Goal: Task Accomplishment & Management: Use online tool/utility

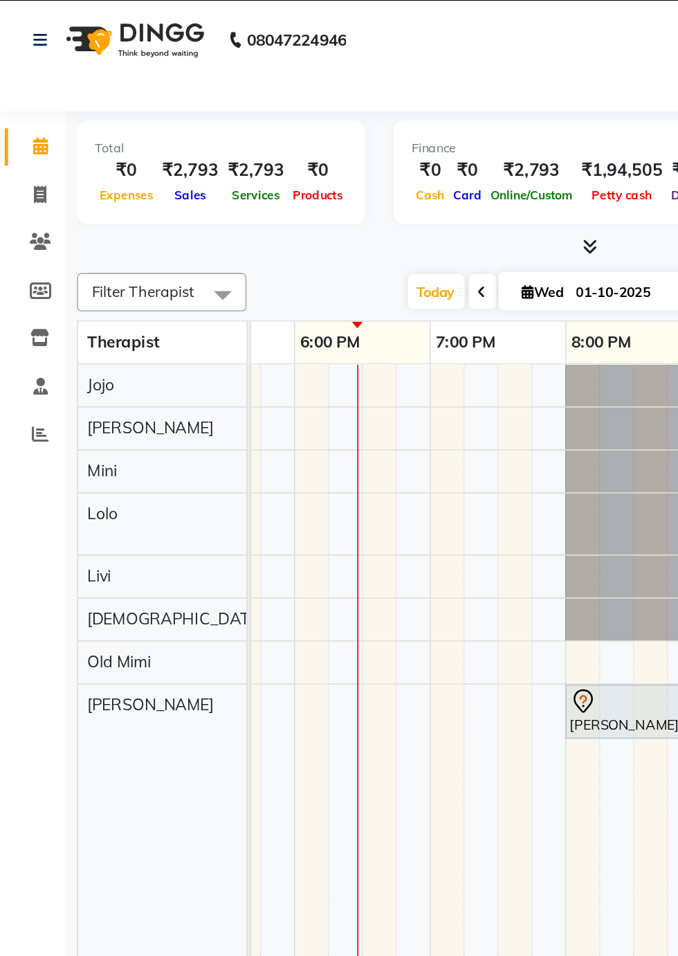
scroll to position [0, 885]
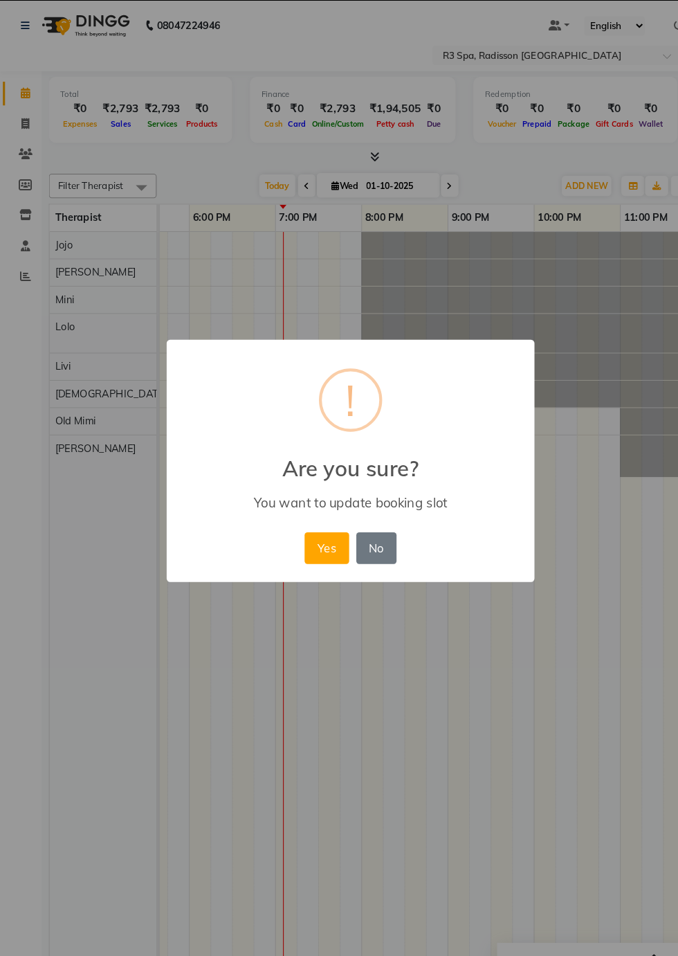
click at [318, 555] on button "Yes" at bounding box center [316, 562] width 42 height 30
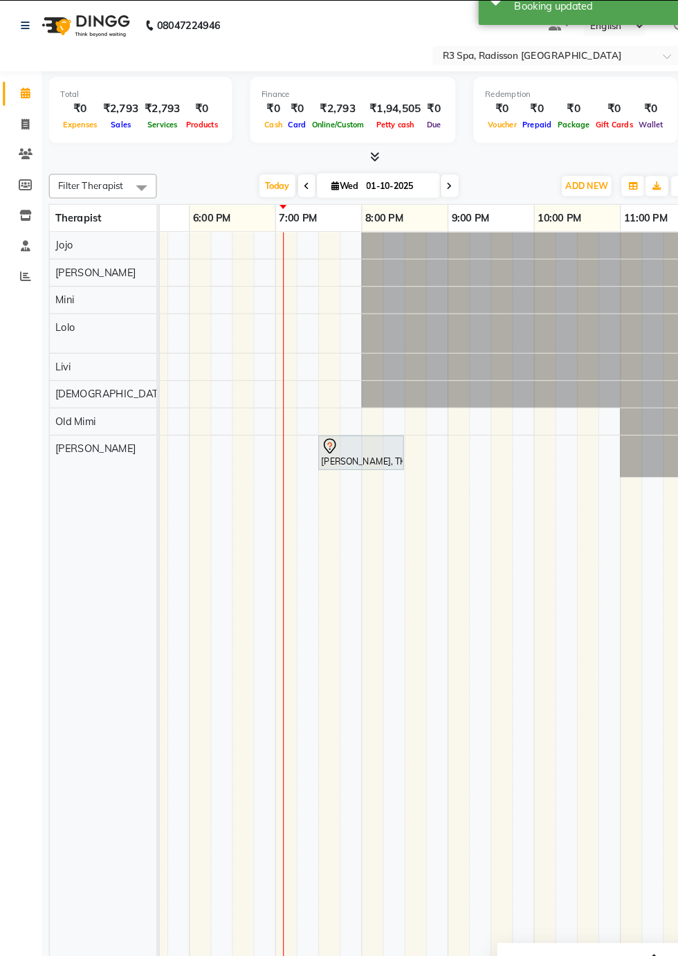
click at [343, 477] on div "[PERSON_NAME], TK02, 07:30 PM-08:30 PM, Deep Tissue Repair Therapy 60 Min([DEMO…" at bounding box center [349, 469] width 80 height 29
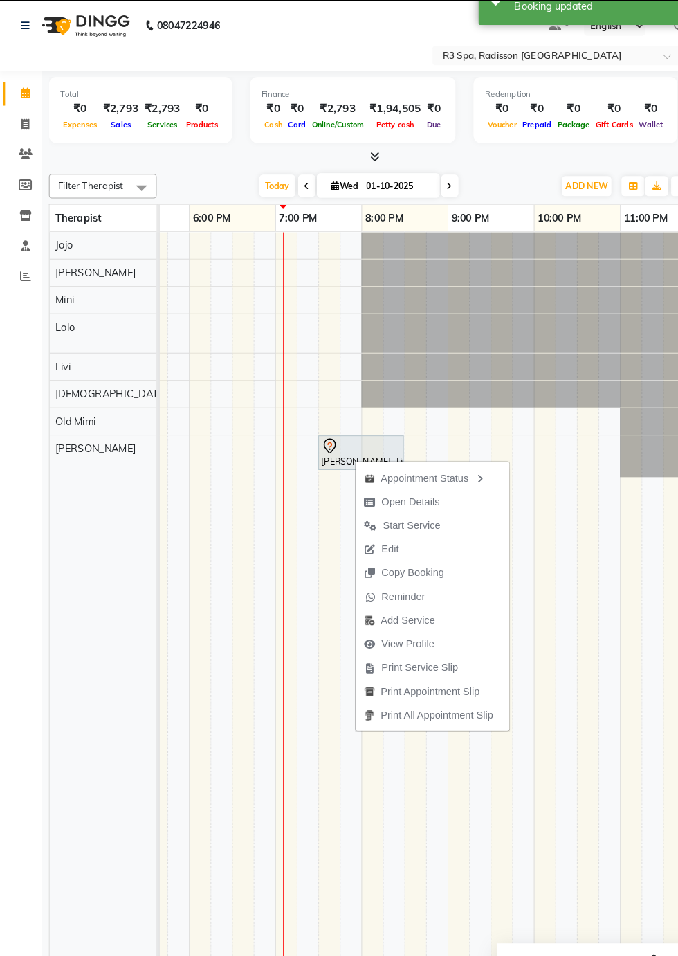
click at [411, 516] on span "Open Details" at bounding box center [397, 517] width 56 height 15
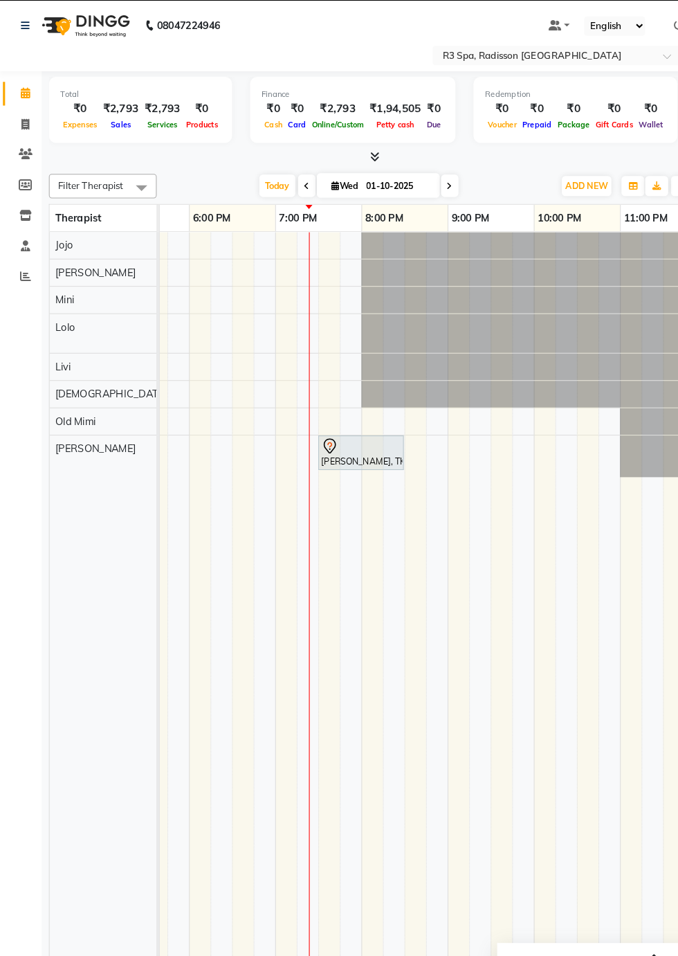
click at [342, 469] on div "[PERSON_NAME], TK02, 07:30 PM-08:30 PM, Deep Tissue Repair Therapy 60 Min([DEMO…" at bounding box center [349, 469] width 80 height 29
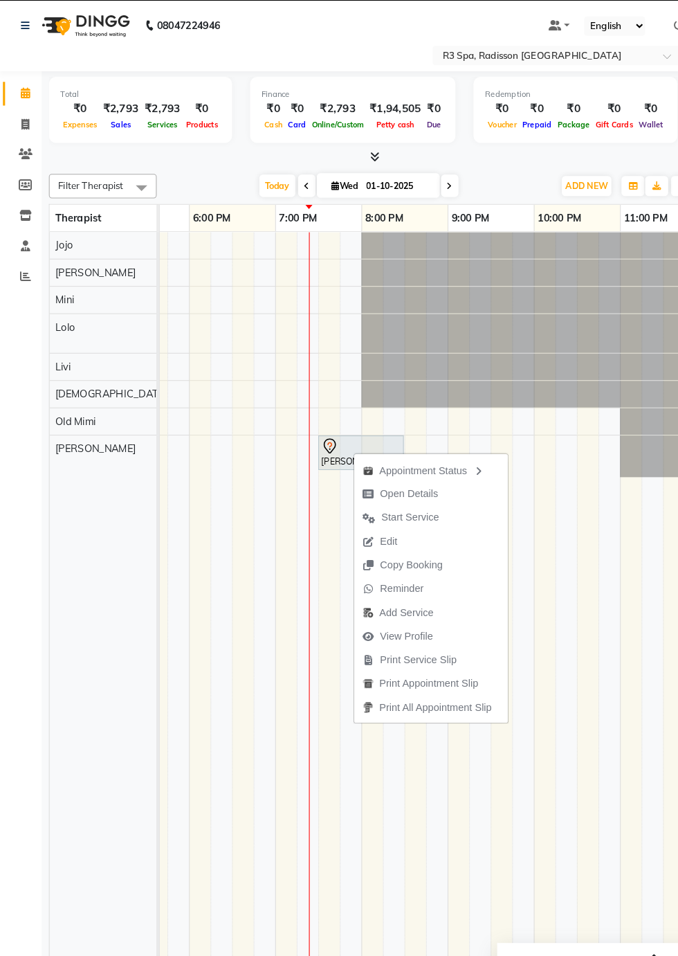
click at [390, 508] on span "Open Details" at bounding box center [395, 509] width 56 height 15
select select "7"
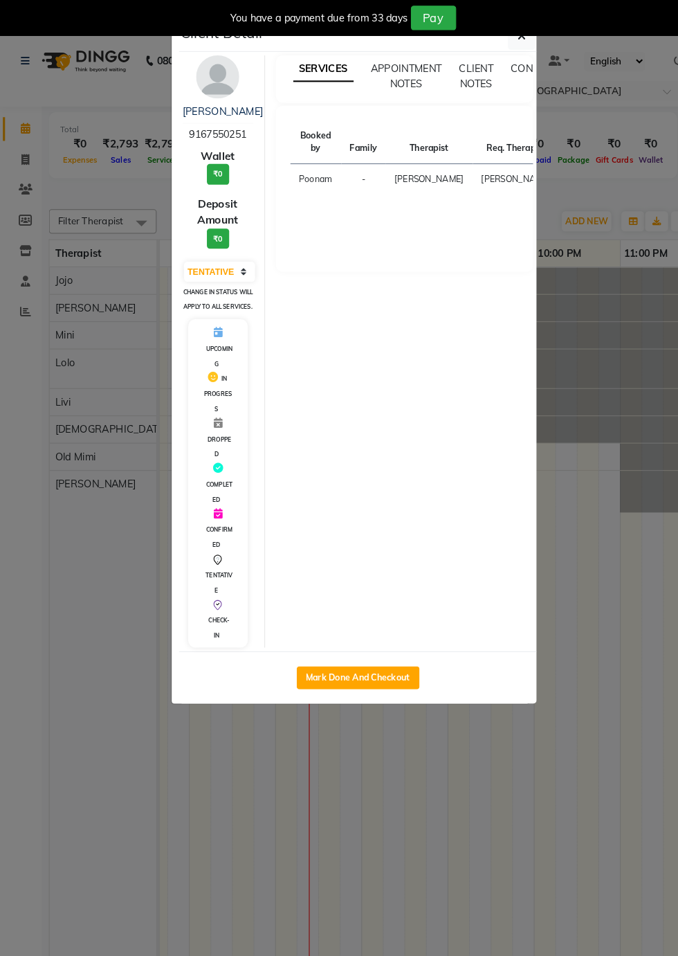
click at [372, 664] on button "Mark Done And Checkout" at bounding box center [346, 652] width 118 height 22
select select "service"
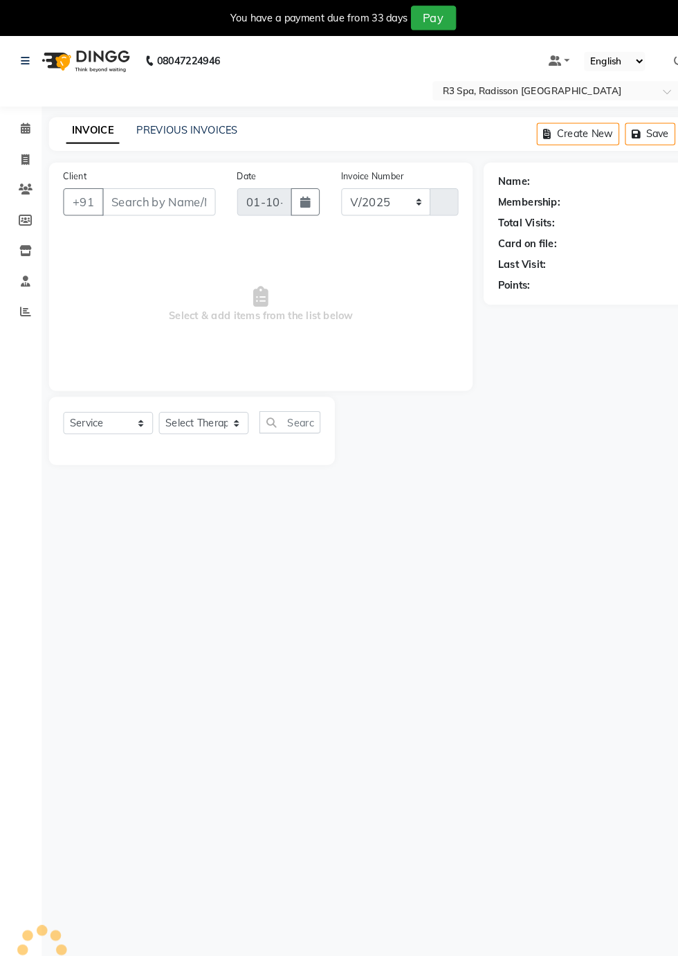
select select "8678"
type input "0535"
type input "91******51"
select select "92498"
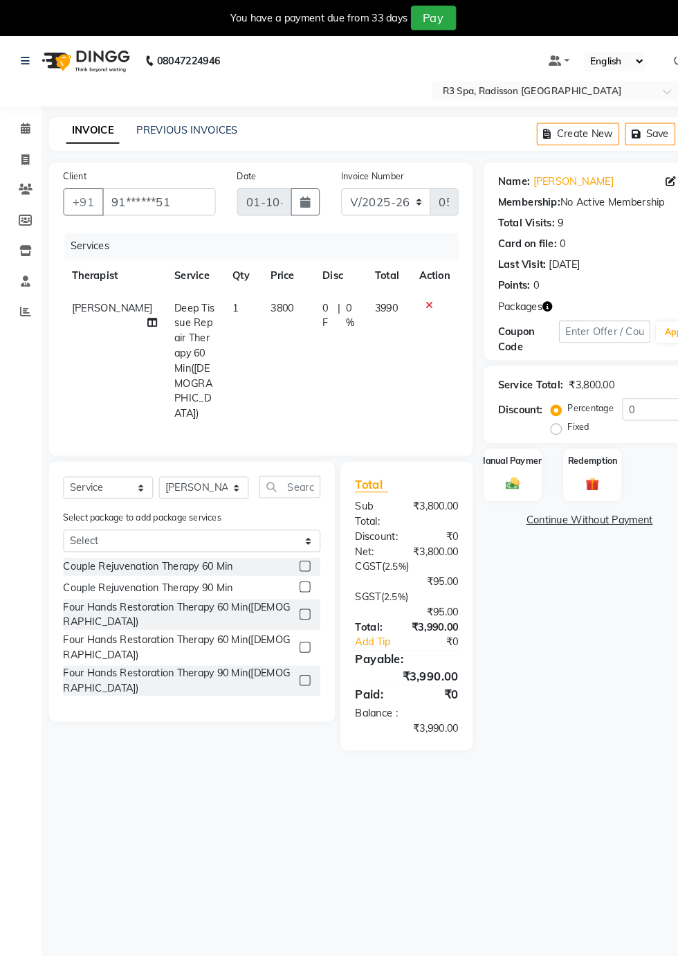
click at [590, 473] on div "Redemption" at bounding box center [572, 457] width 56 height 51
click at [610, 502] on span "2" at bounding box center [607, 504] width 8 height 8
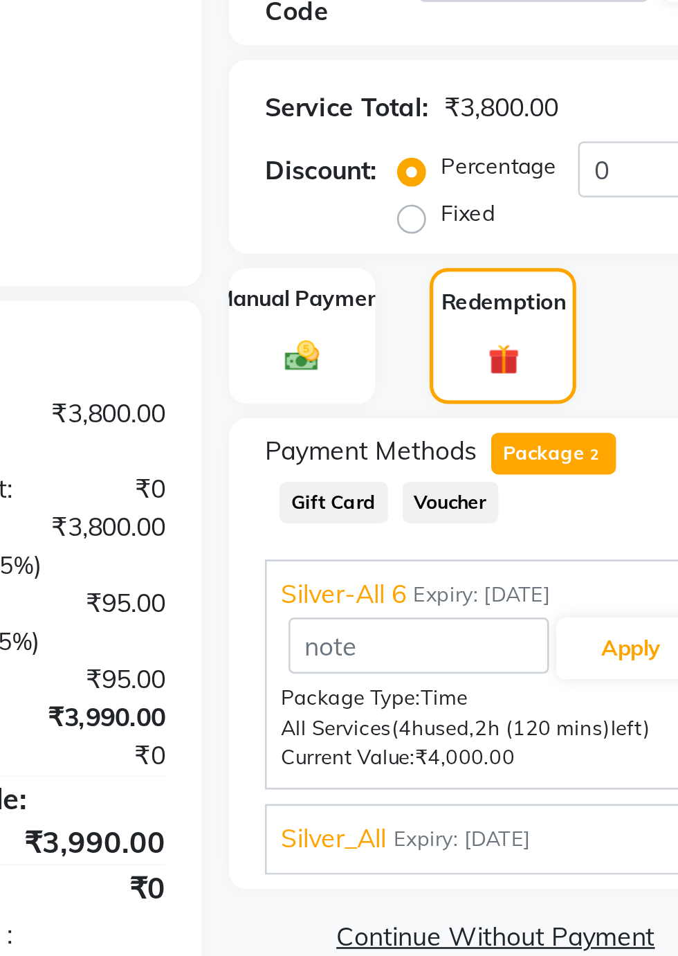
click at [518, 554] on span "Silver-All 6" at bounding box center [511, 556] width 48 height 15
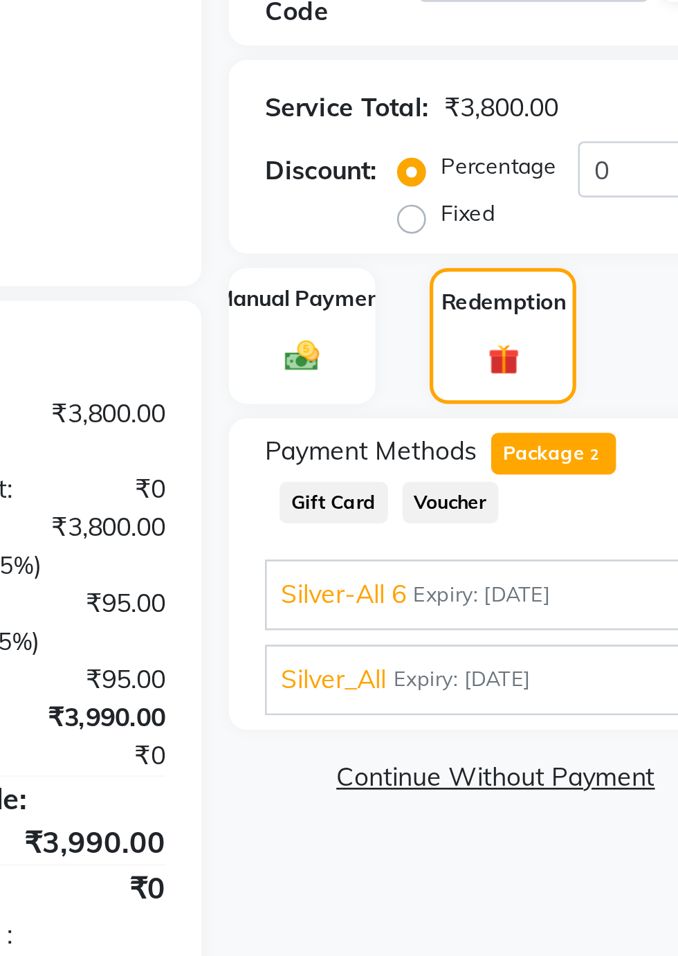
click at [515, 594] on span "Silver_All" at bounding box center [507, 589] width 40 height 15
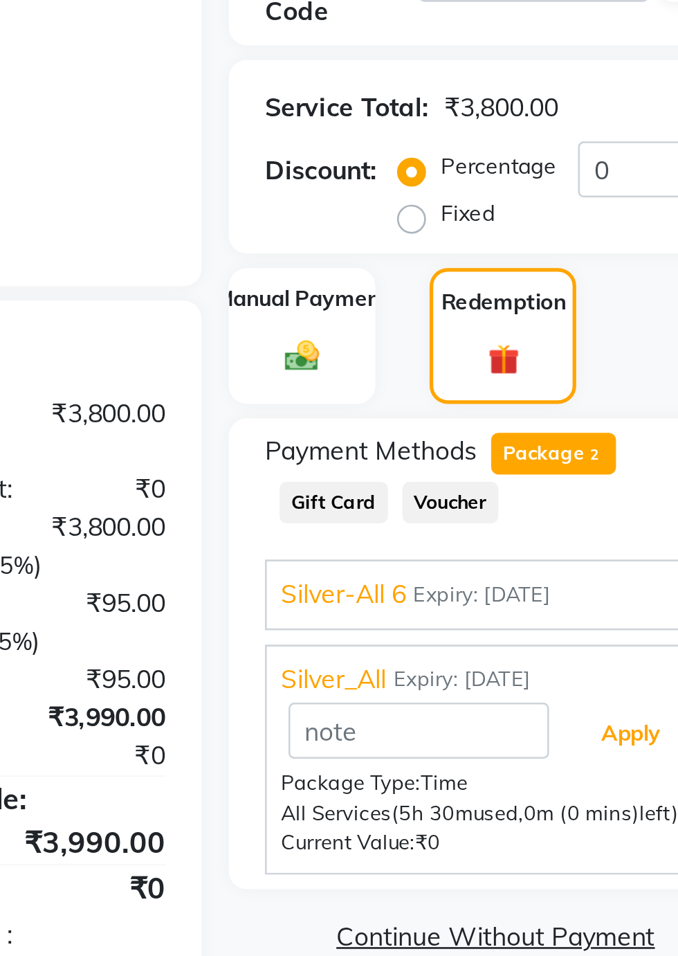
click at [620, 614] on button "Apply" at bounding box center [620, 610] width 57 height 24
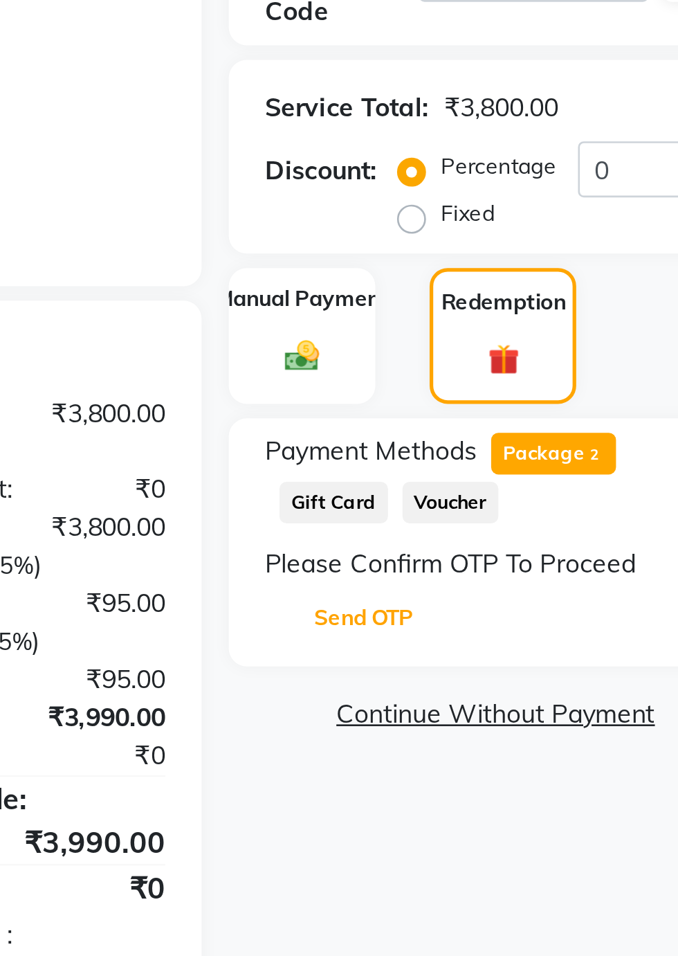
click at [520, 565] on button "Send OTP" at bounding box center [518, 566] width 73 height 24
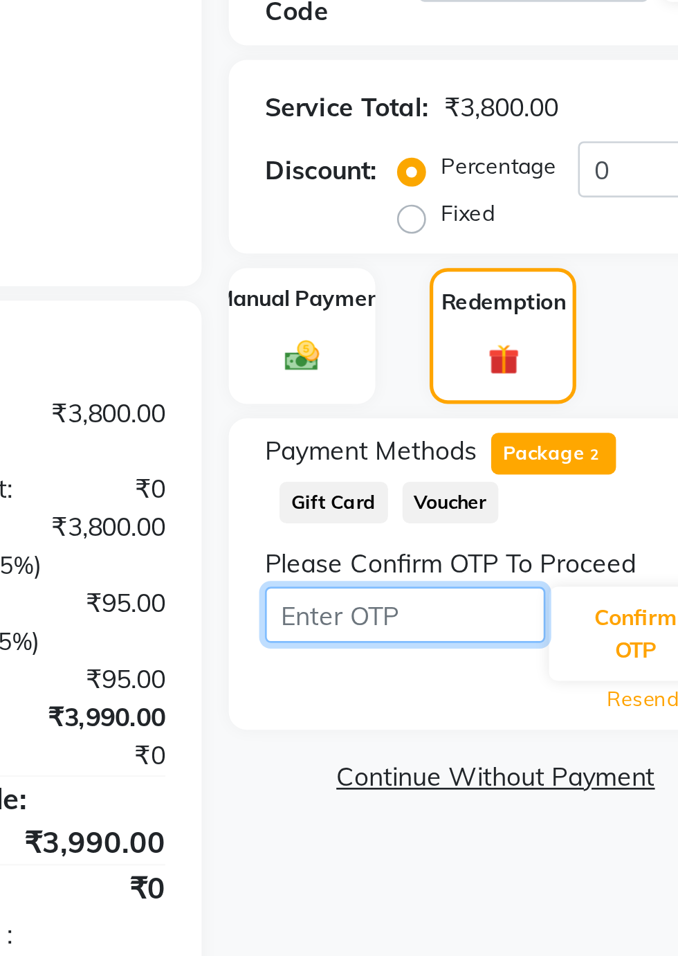
click at [540, 567] on input "text" at bounding box center [534, 564] width 107 height 21
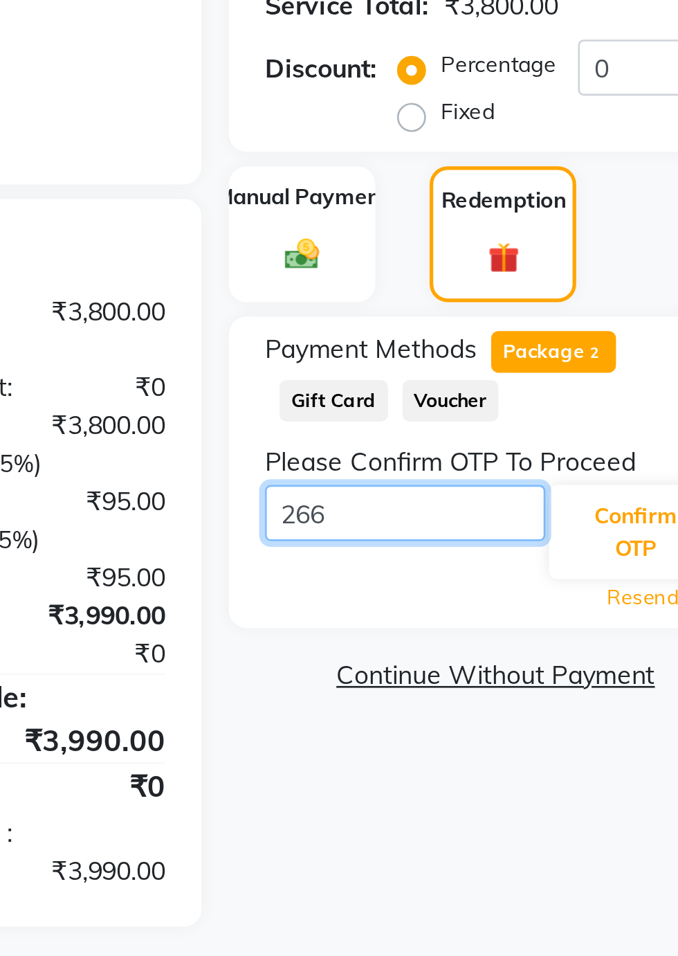
type input "2667"
click at [616, 566] on button "Confirm OTP" at bounding box center [623, 572] width 66 height 36
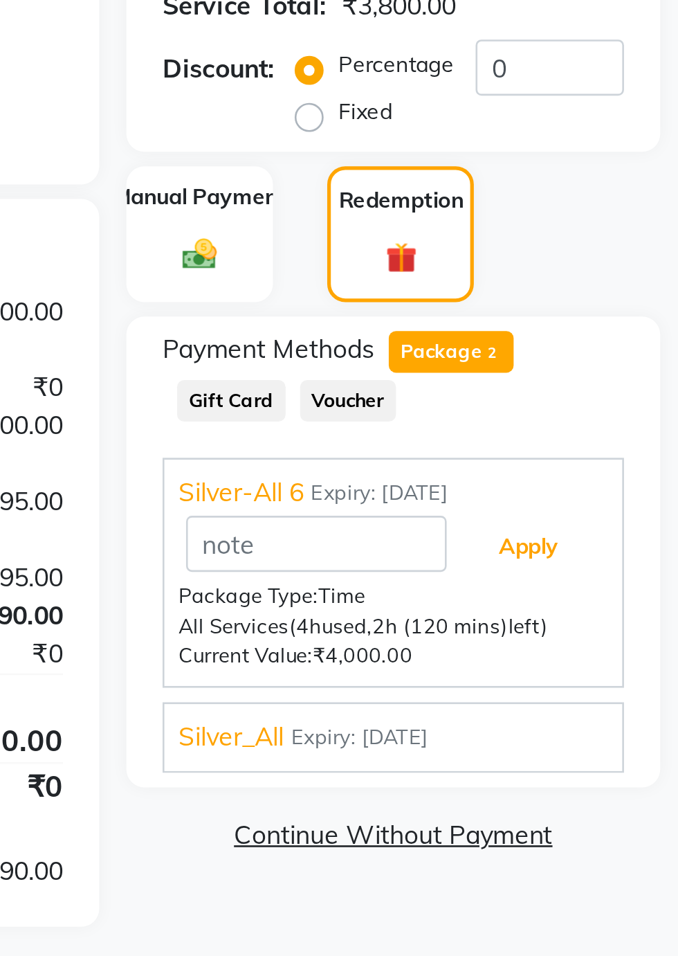
click at [619, 577] on button "Apply" at bounding box center [620, 577] width 57 height 24
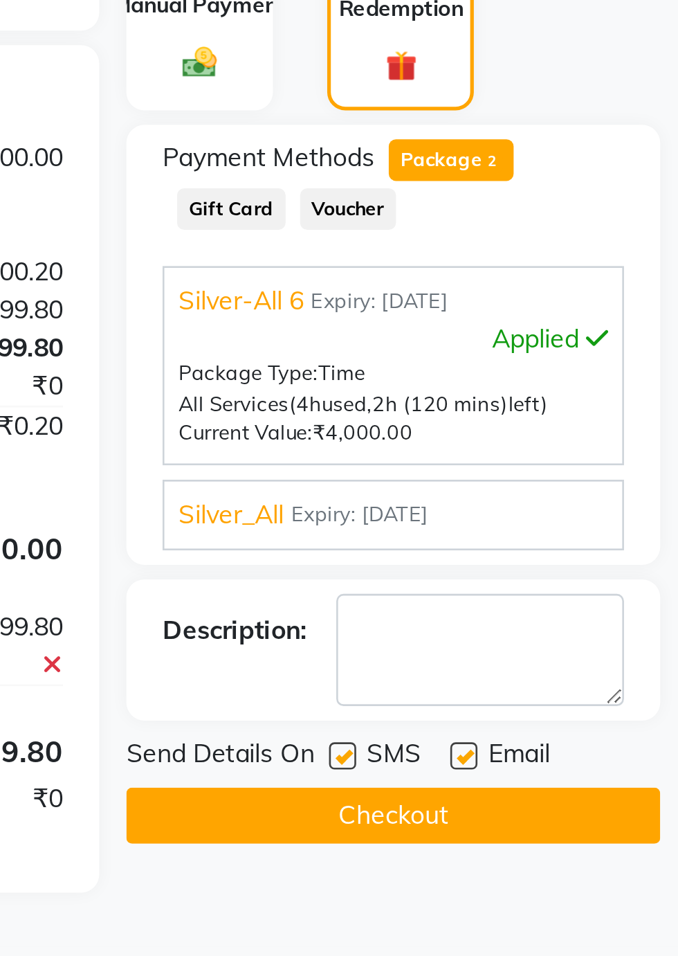
click at [599, 756] on button "Checkout" at bounding box center [569, 752] width 204 height 21
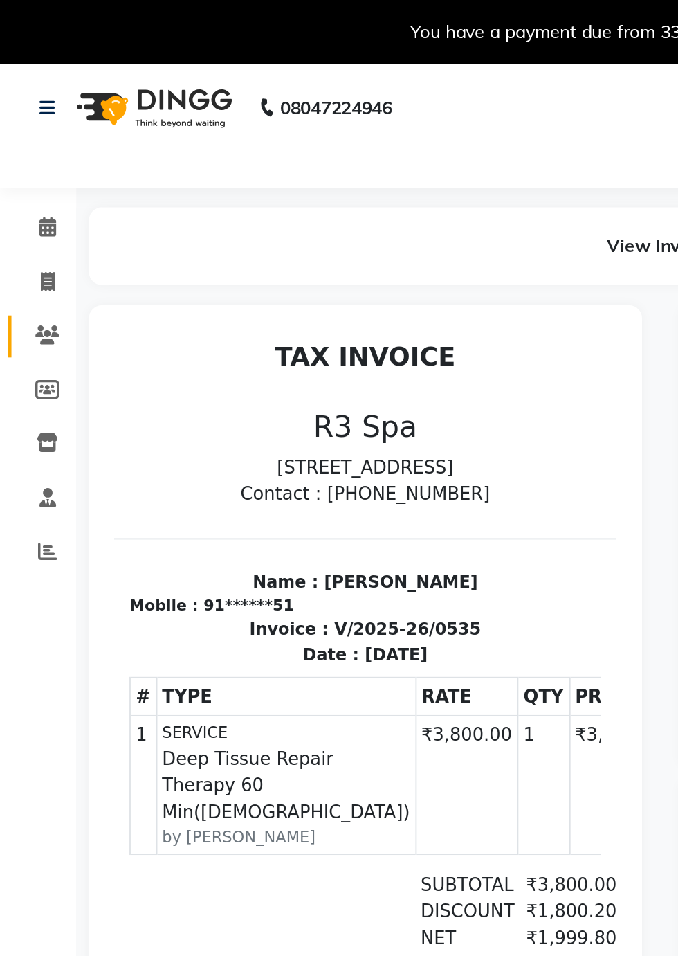
click at [27, 183] on icon at bounding box center [25, 182] width 13 height 10
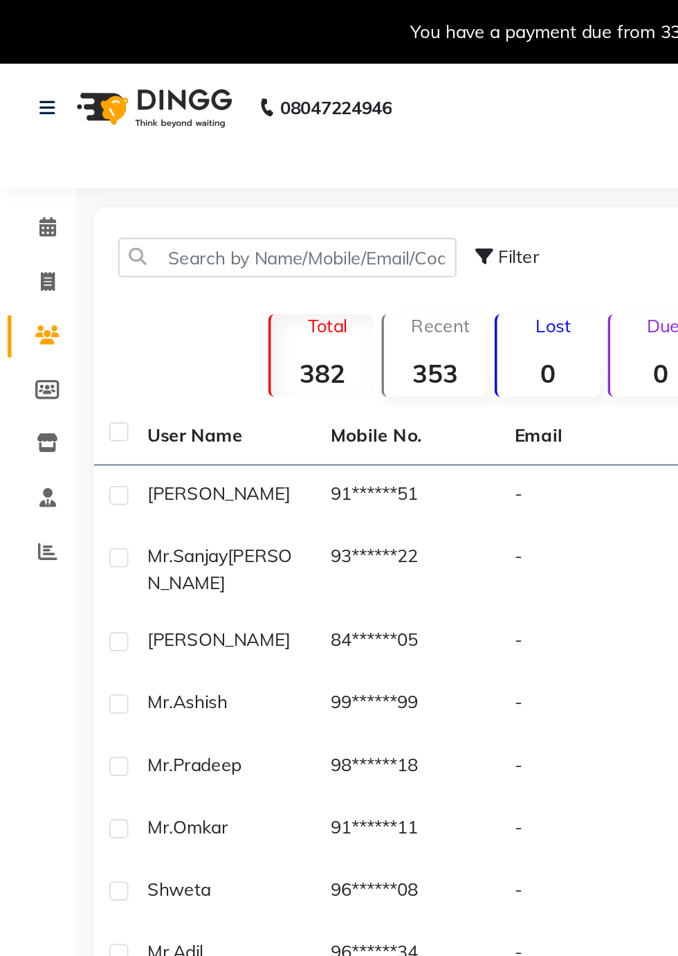
click at [95, 281] on td "[PERSON_NAME]" at bounding box center [122, 270] width 100 height 34
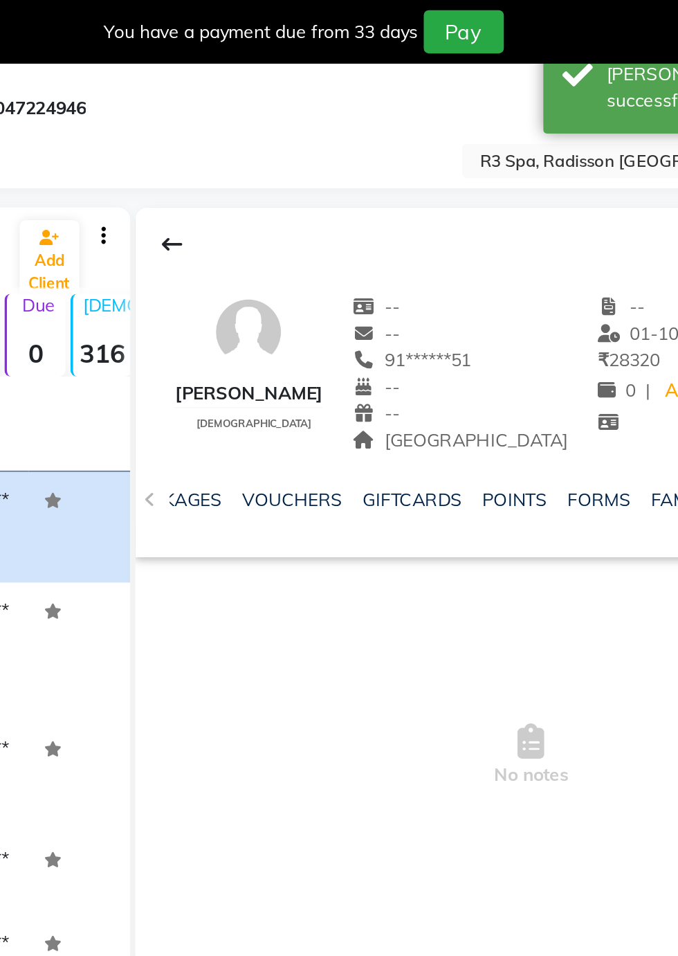
scroll to position [0, 511]
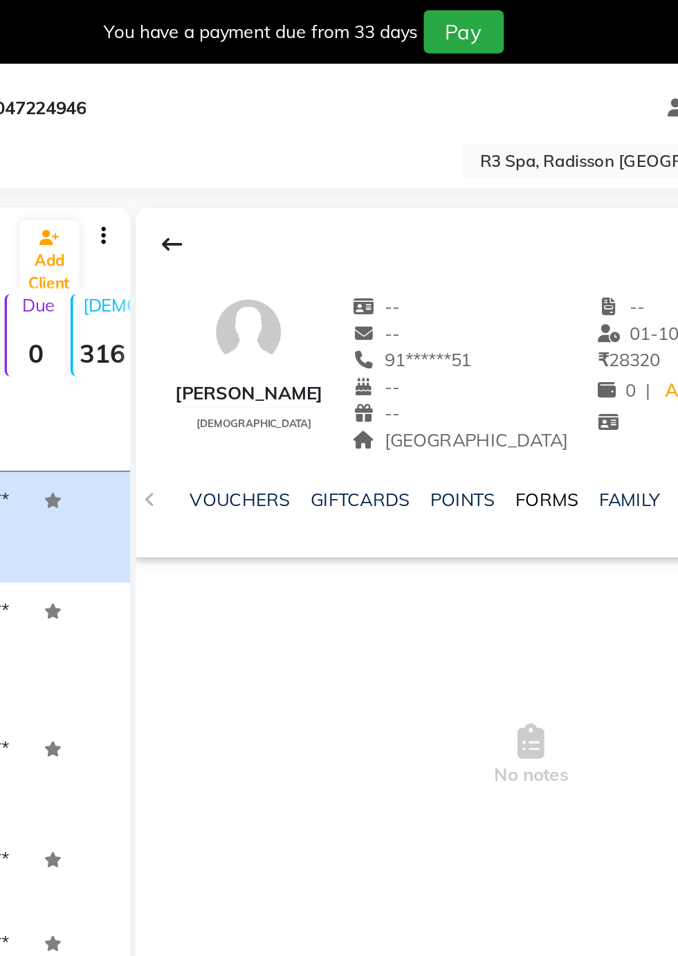
click at [458, 268] on link "FORMS" at bounding box center [464, 272] width 35 height 12
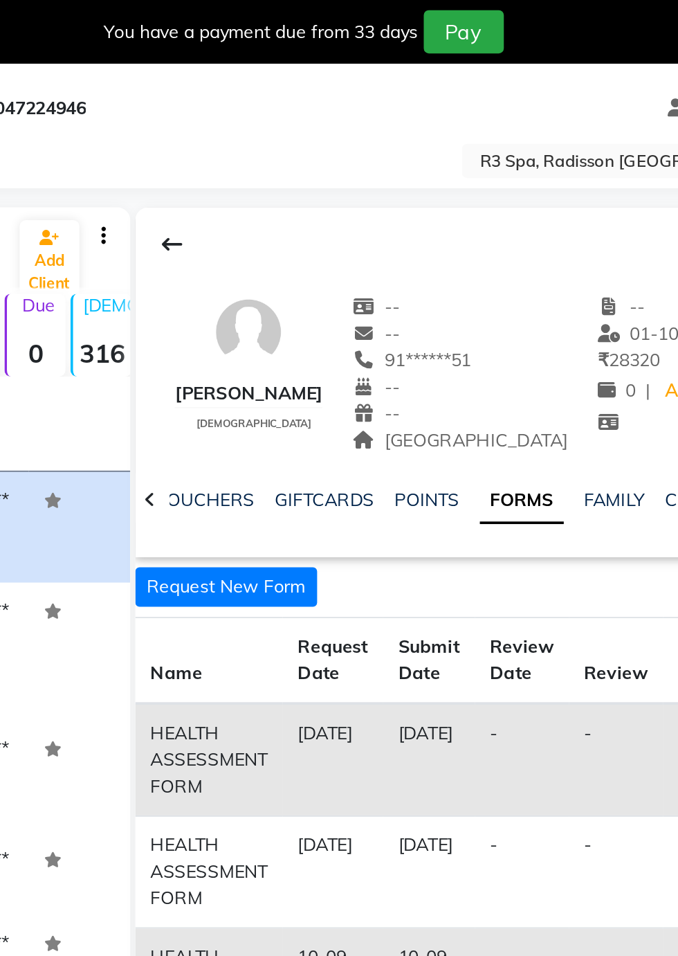
scroll to position [0, 394]
click at [302, 320] on button "Request New Form" at bounding box center [289, 319] width 99 height 21
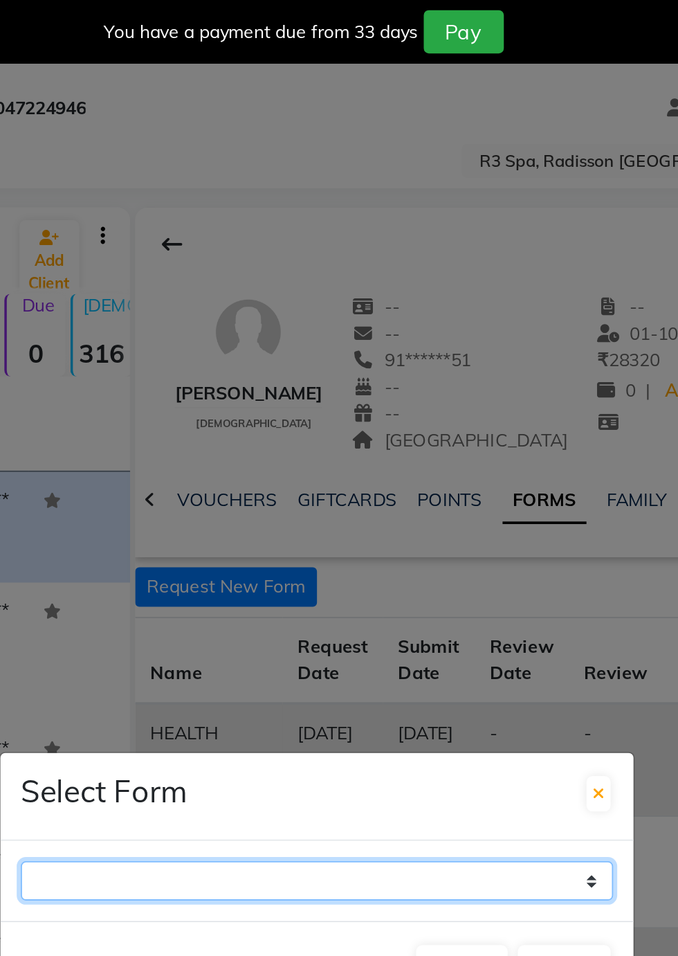
click at [486, 490] on select "GUEST FEEDBACK FORM HEALTH ASSESSMENT FORM" at bounding box center [339, 478] width 322 height 21
select select "204"
click at [178, 490] on select "GUEST FEEDBACK FORM HEALTH ASSESSMENT FORM" at bounding box center [339, 478] width 322 height 21
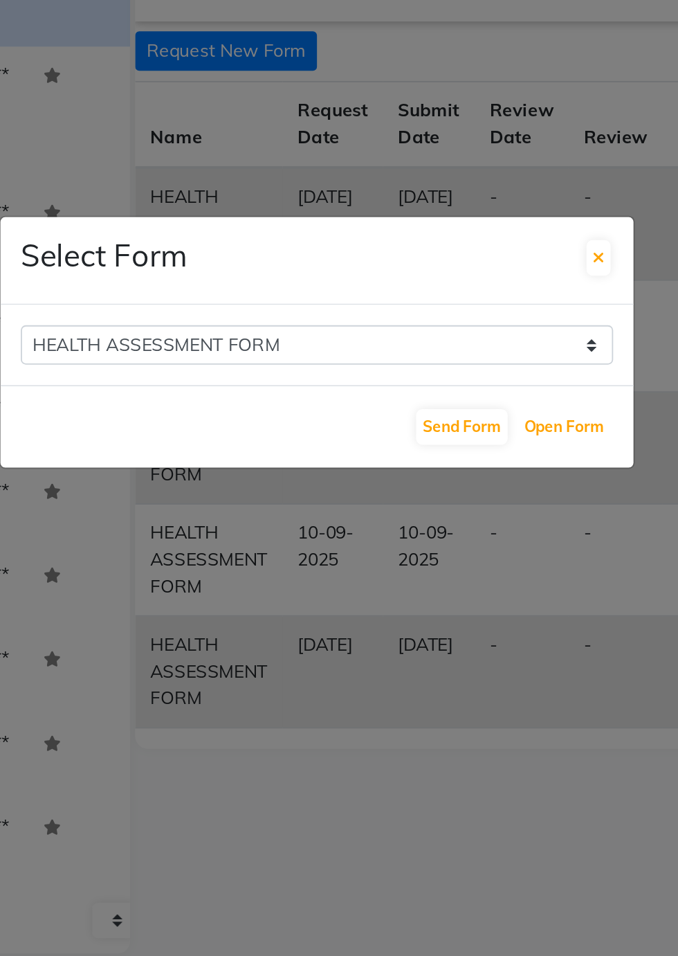
click at [477, 533] on button "Open Form" at bounding box center [473, 523] width 51 height 19
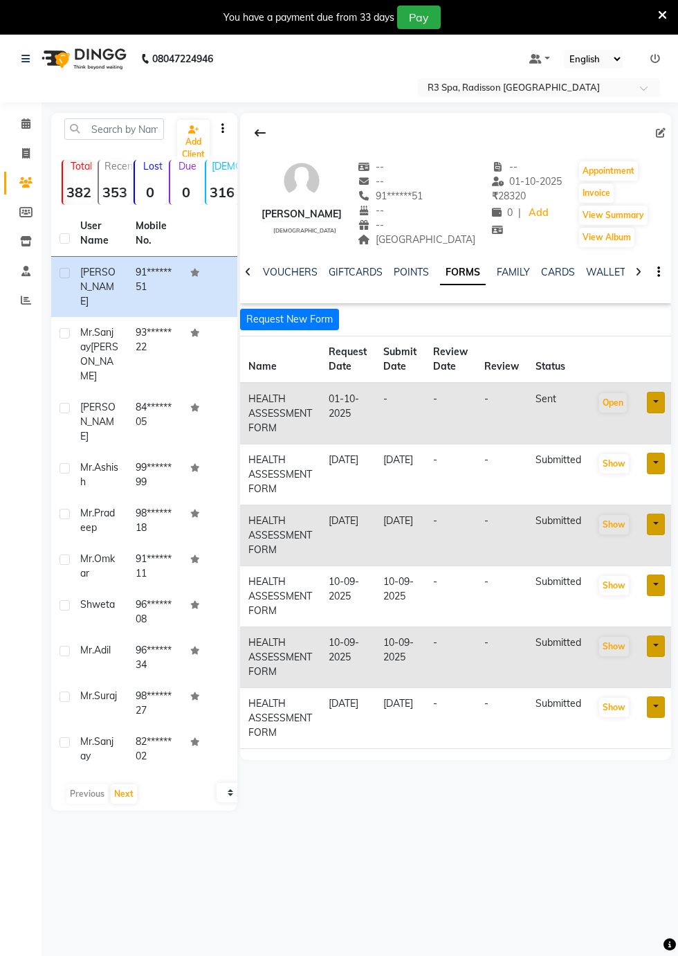
scroll to position [2, 0]
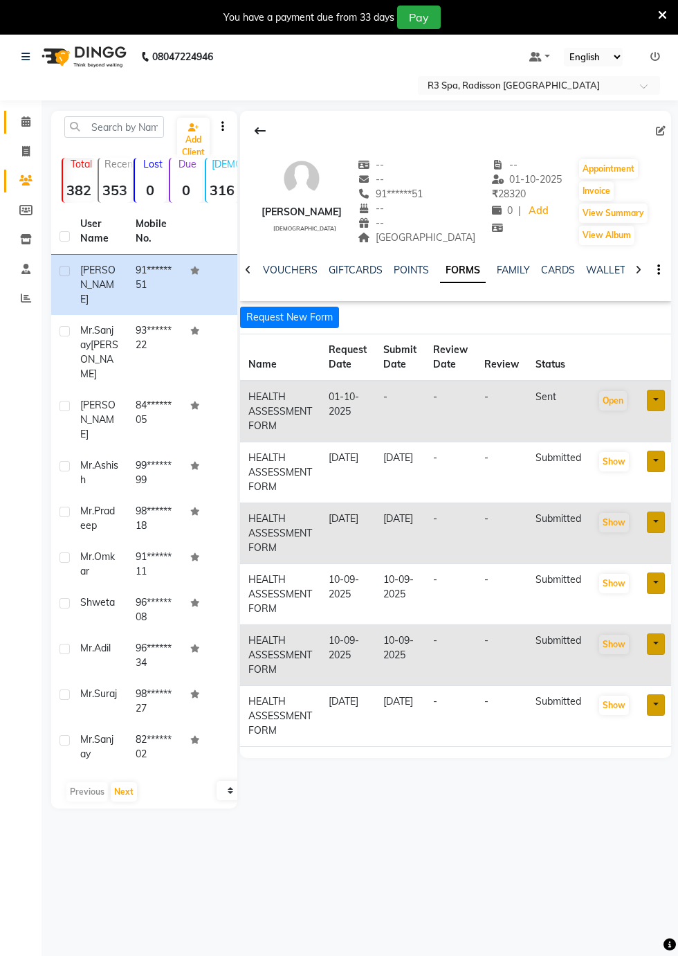
click at [25, 124] on icon at bounding box center [25, 121] width 9 height 10
